Goal: Task Accomplishment & Management: Manage account settings

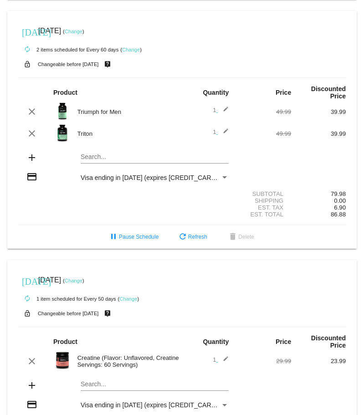
scroll to position [365, 0]
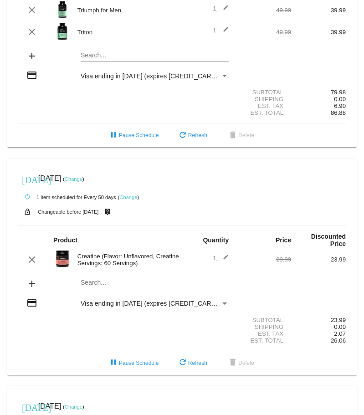
click at [83, 176] on link "Change" at bounding box center [74, 178] width 18 height 5
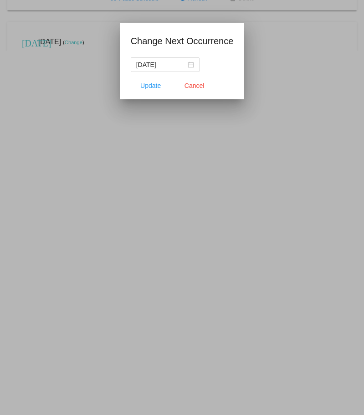
scroll to position [380, 0]
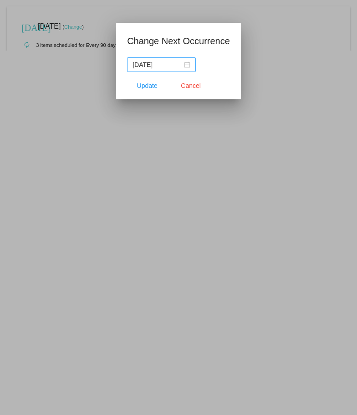
click at [187, 65] on div "[DATE]" at bounding box center [162, 65] width 58 height 10
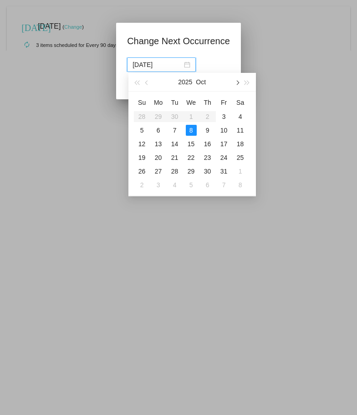
click at [236, 85] on button "button" at bounding box center [237, 82] width 10 height 18
click at [150, 83] on button "button" at bounding box center [147, 82] width 10 height 18
click at [237, 84] on span "button" at bounding box center [237, 83] width 5 height 5
click at [236, 82] on span "button" at bounding box center [237, 83] width 5 height 5
click at [146, 85] on button "button" at bounding box center [147, 82] width 10 height 18
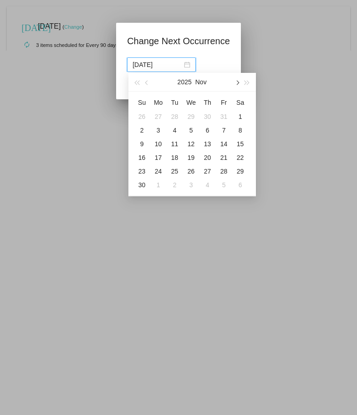
click at [239, 87] on button "button" at bounding box center [237, 82] width 10 height 18
click at [194, 172] on div "31" at bounding box center [191, 171] width 11 height 11
type input "[DATE]"
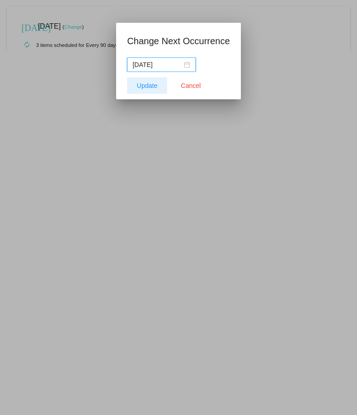
click at [147, 84] on span "Update" at bounding box center [147, 85] width 21 height 7
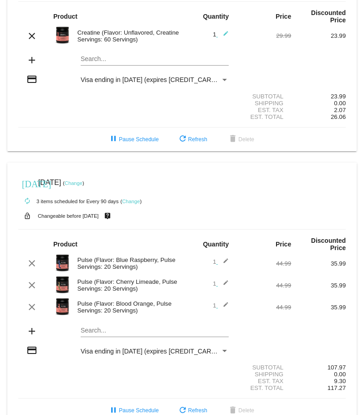
scroll to position [589, 0]
click at [83, 180] on link "Change" at bounding box center [74, 182] width 18 height 5
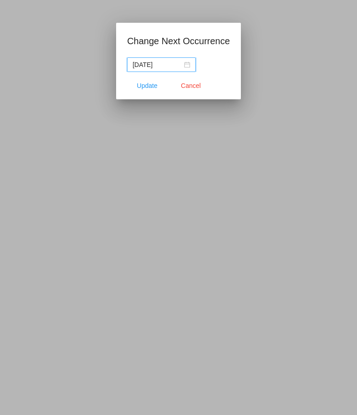
click at [169, 67] on input "[DATE]" at bounding box center [158, 65] width 50 height 10
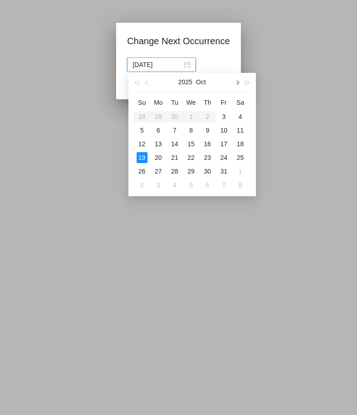
click at [237, 80] on button "button" at bounding box center [237, 82] width 10 height 18
click at [239, 82] on button "button" at bounding box center [237, 82] width 10 height 18
click at [160, 158] on div "22" at bounding box center [158, 157] width 11 height 11
type input "[DATE]"
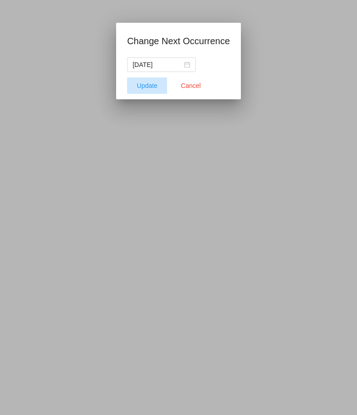
click at [149, 87] on span "Update" at bounding box center [147, 85] width 21 height 7
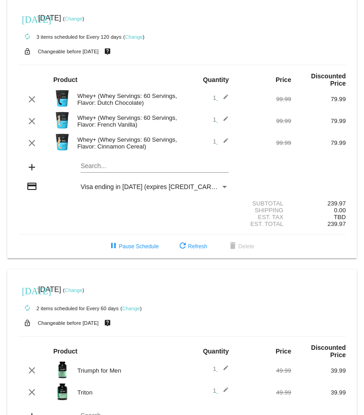
scroll to position [0, 0]
